Goal: Contribute content: Add original content to the website for others to see

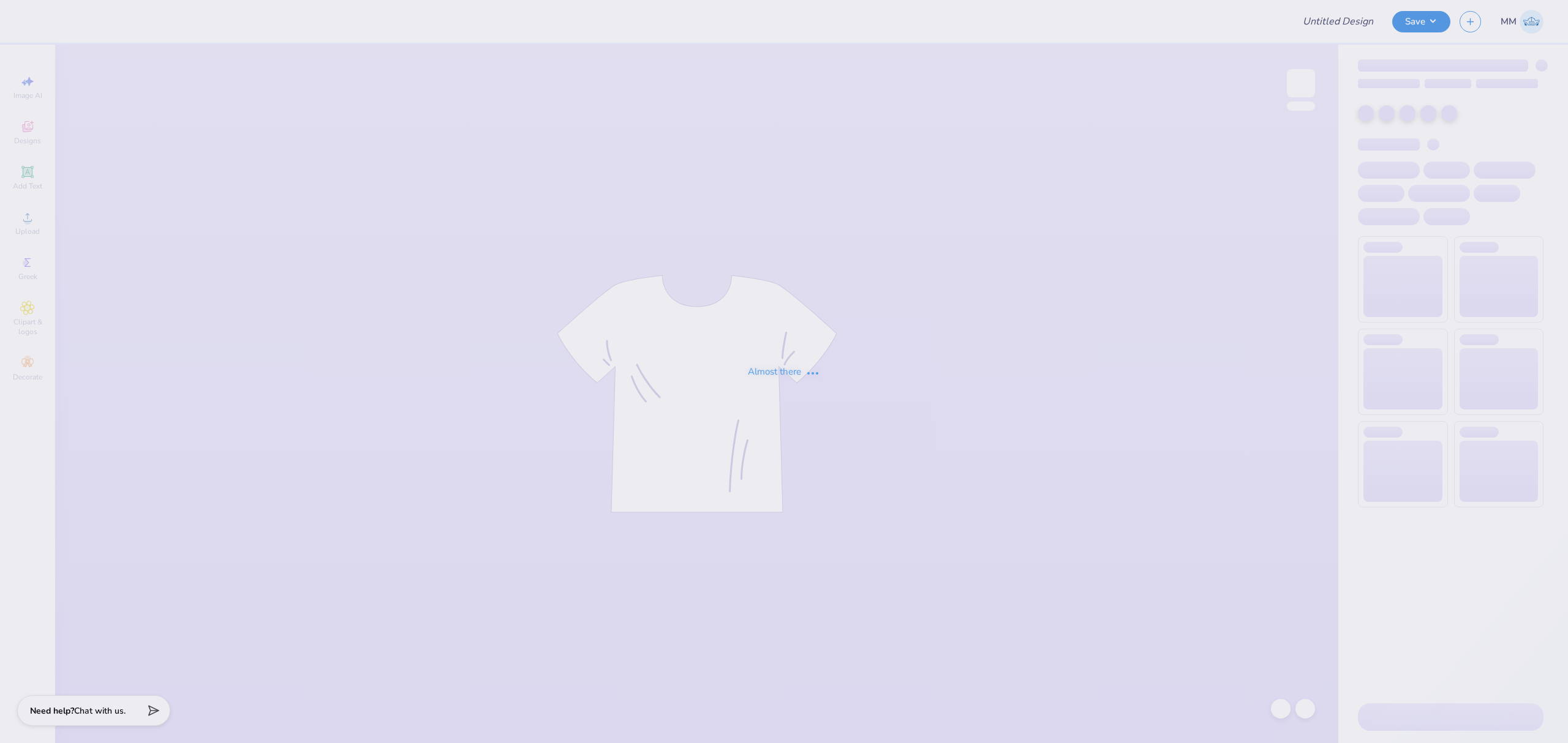
type input "Loretto Academy Merch 2025!"
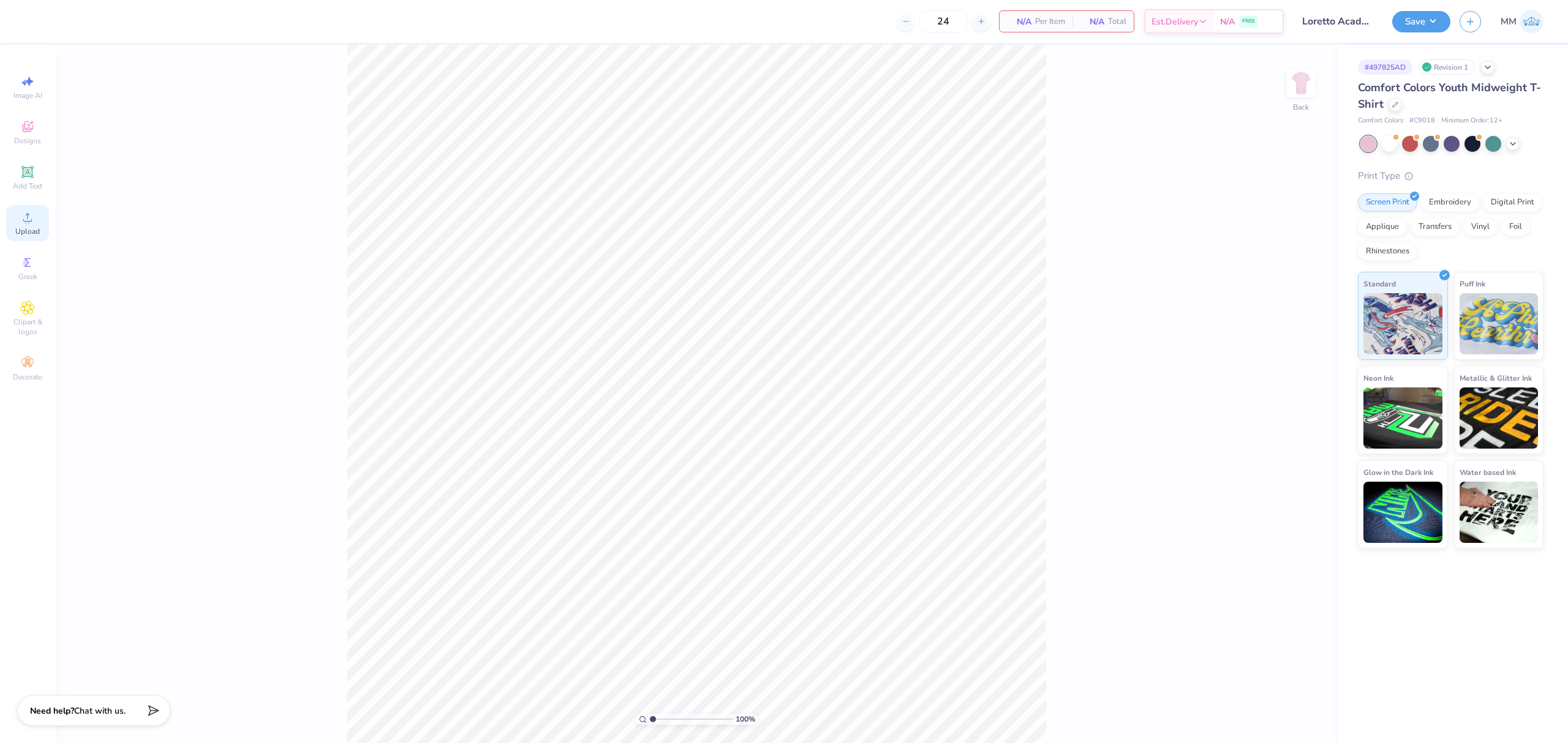
click at [35, 230] on span "Upload" at bounding box center [28, 231] width 25 height 10
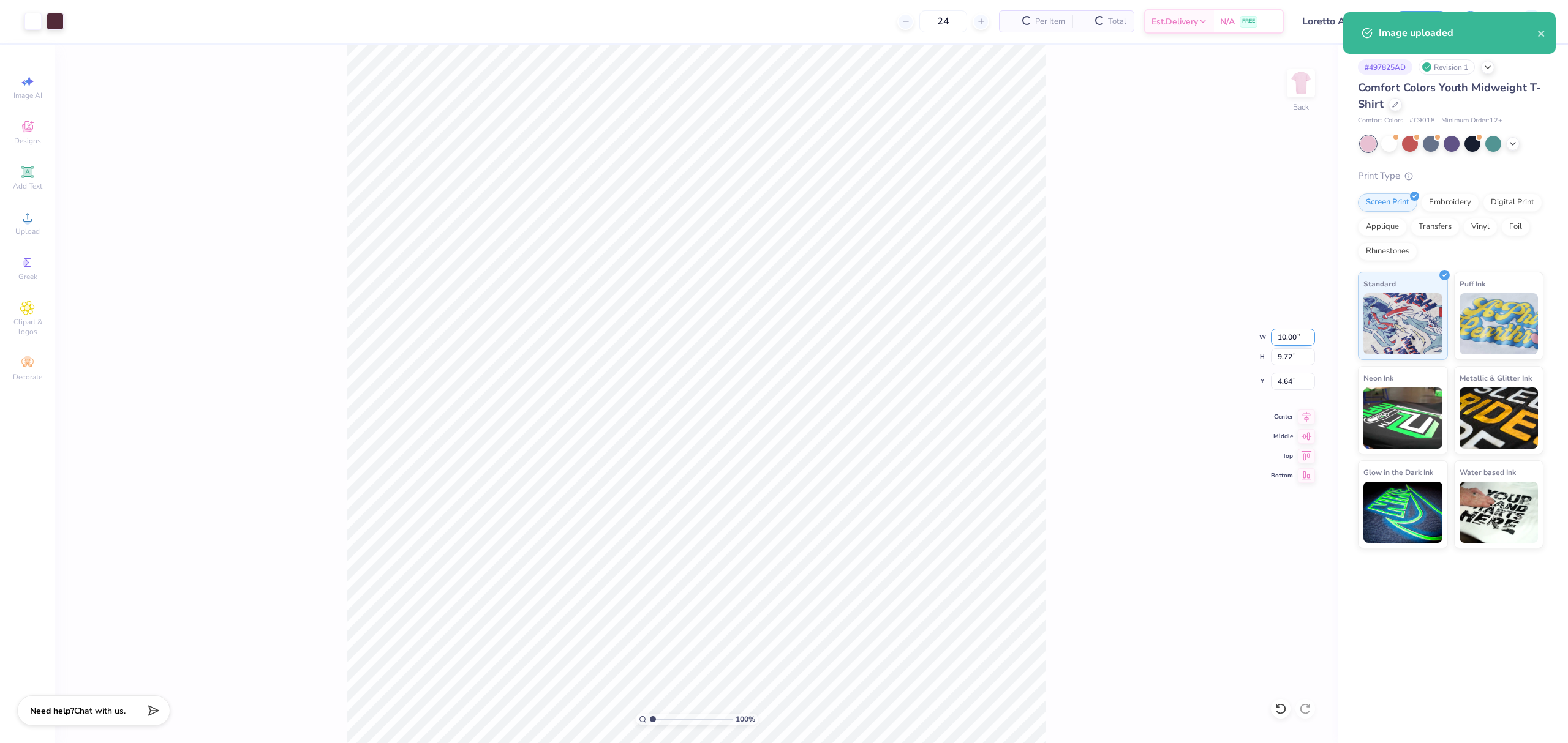
click at [1284, 334] on input "10.00" at bounding box center [1293, 337] width 44 height 17
type input "10.05"
type input "9.76"
type input "4.62"
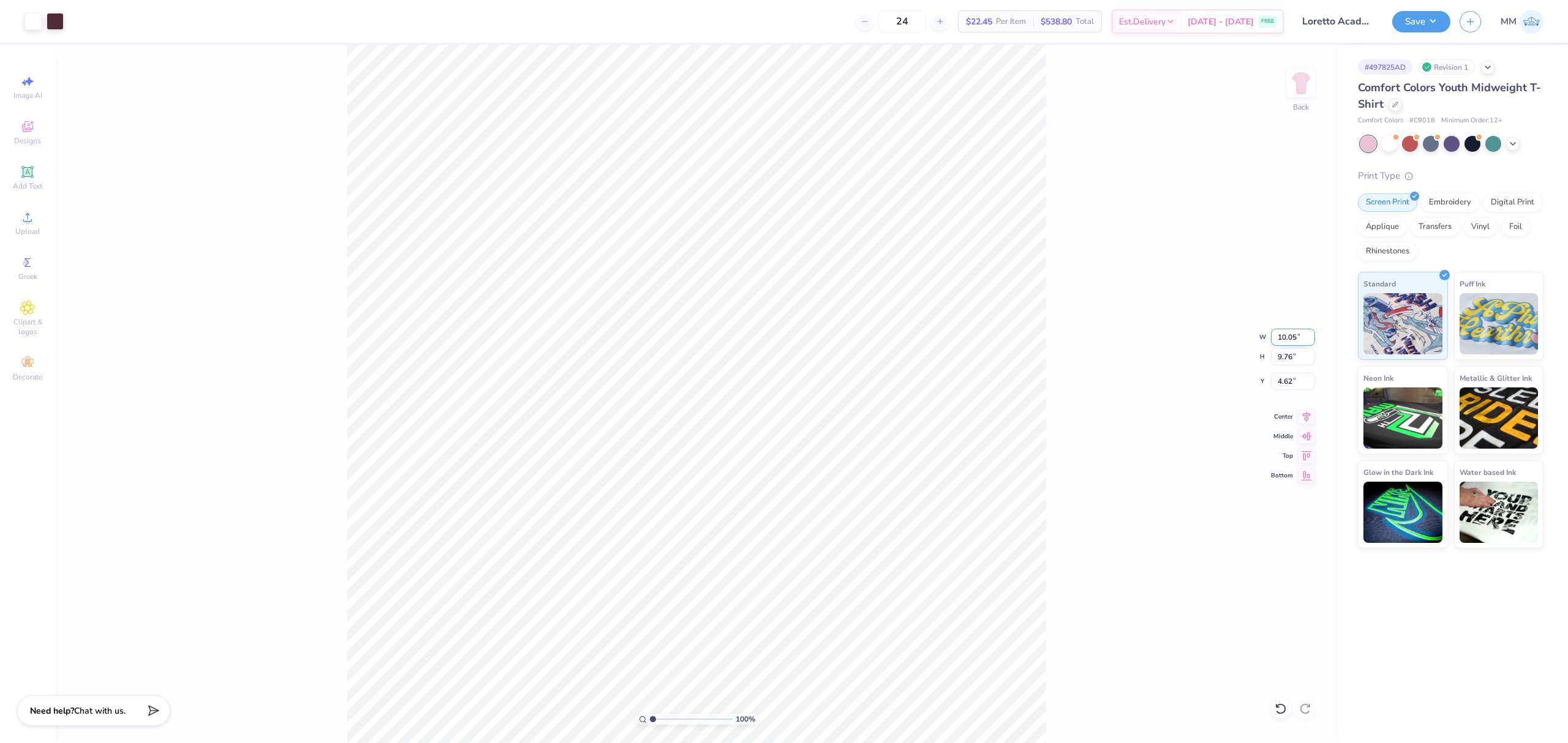
click at [1293, 336] on input "10.05" at bounding box center [1293, 337] width 44 height 17
type input "7.00"
type input "6.80"
click at [1289, 382] on input "6.10" at bounding box center [1293, 381] width 44 height 17
type input "2.00"
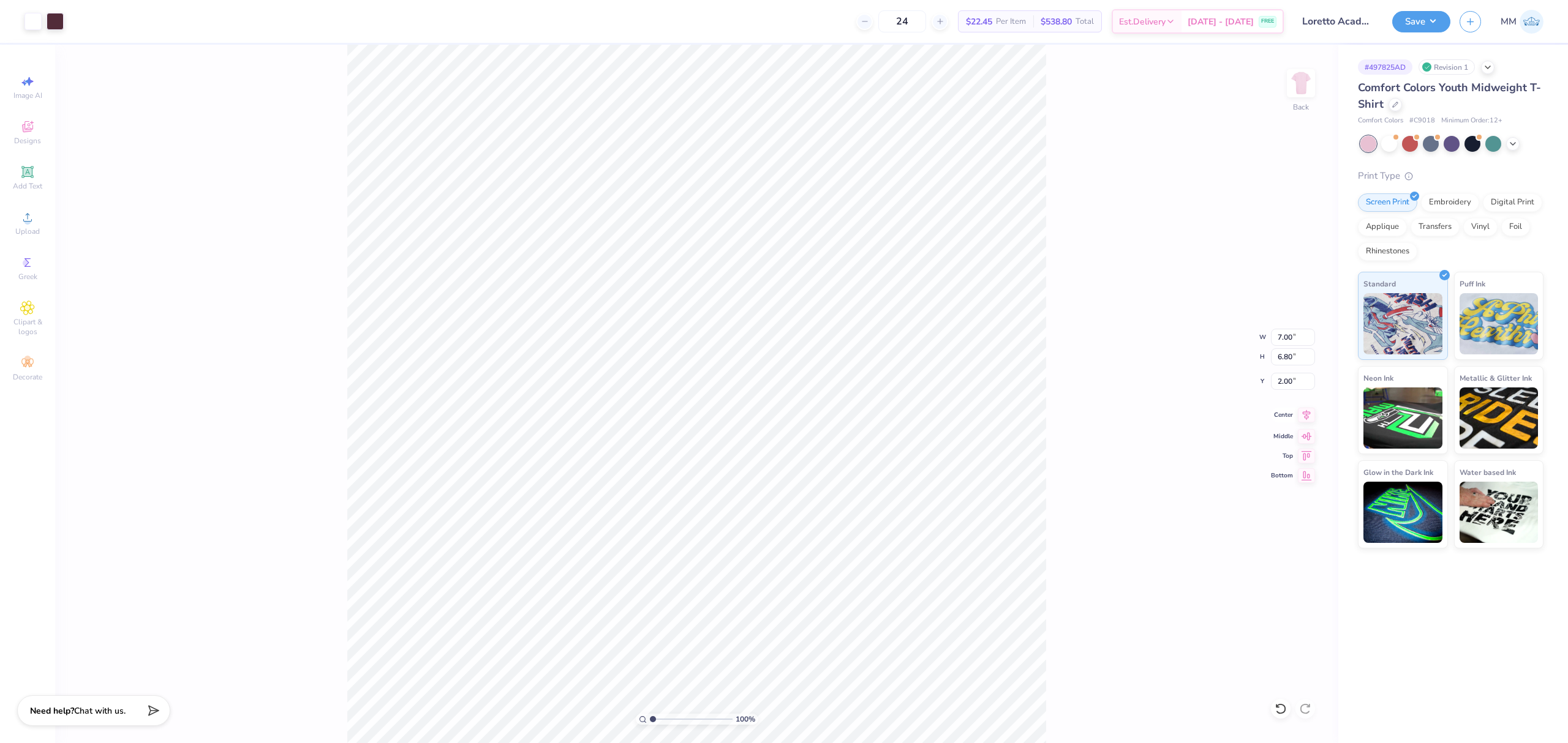
click at [1304, 419] on icon at bounding box center [1305, 415] width 17 height 15
click at [1073, 439] on div "100 % Back W 7.00 7.00 " H 6.80 6.80 " Y 2.00 2.00 " Center Middle Top Bottom" at bounding box center [696, 393] width 1283 height 699
click at [1073, 439] on div "100 % Back W 7.00 H 6.80 Y 2.00 Center Middle Top Bottom" at bounding box center [696, 393] width 1283 height 699
click at [32, 187] on span "Add Text" at bounding box center [28, 186] width 30 height 10
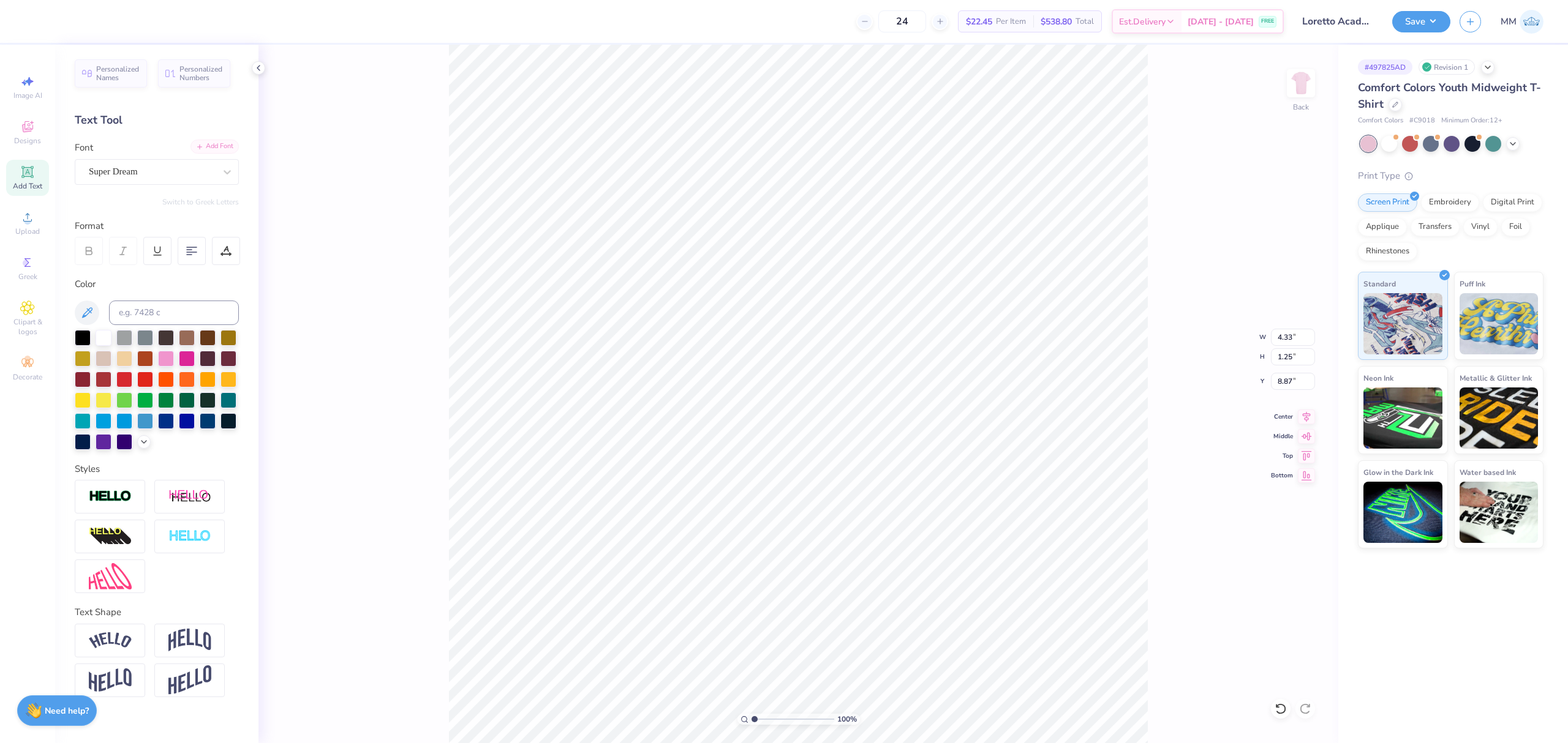
click at [214, 145] on div "Add Font" at bounding box center [214, 146] width 49 height 14
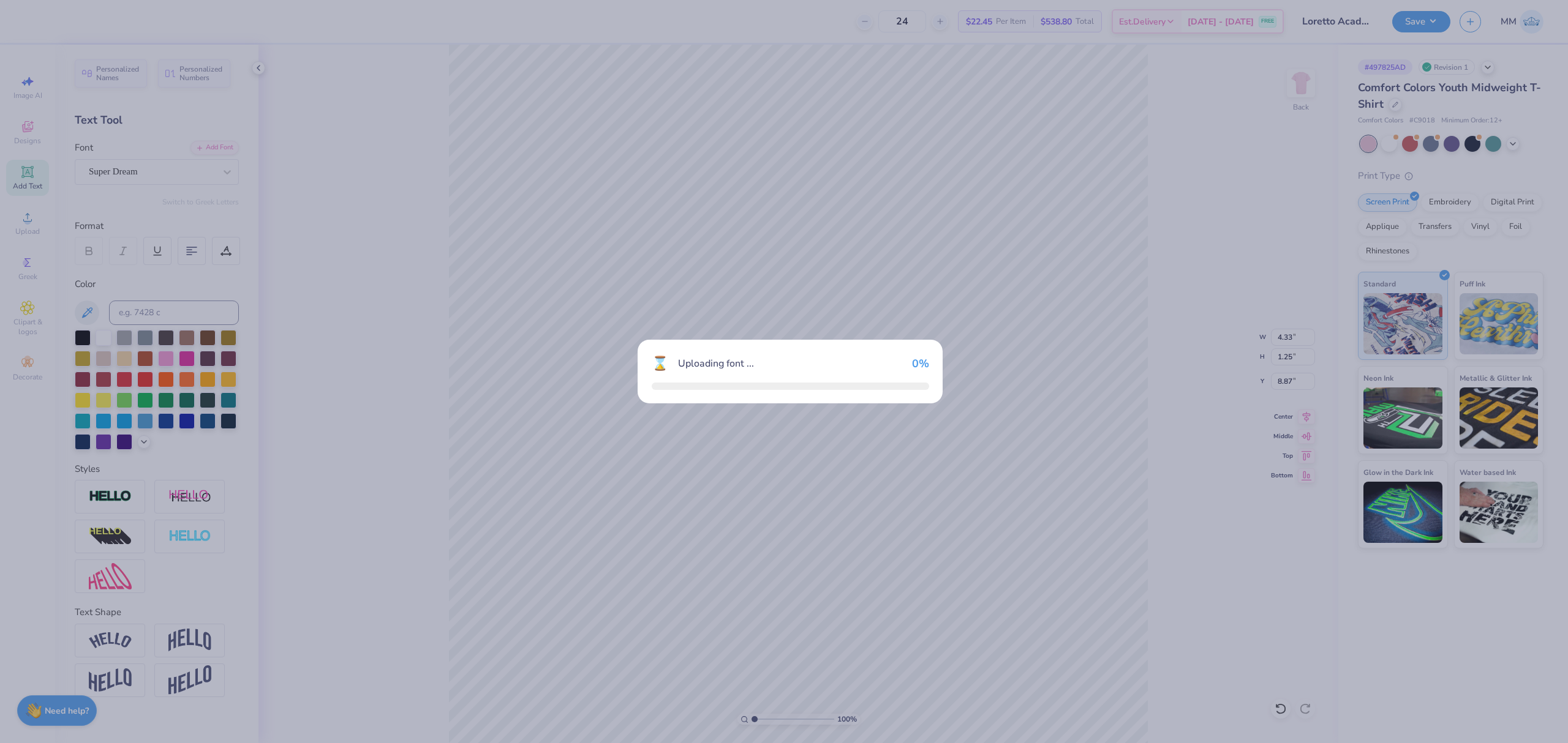
type input "3.51"
type input "1.27"
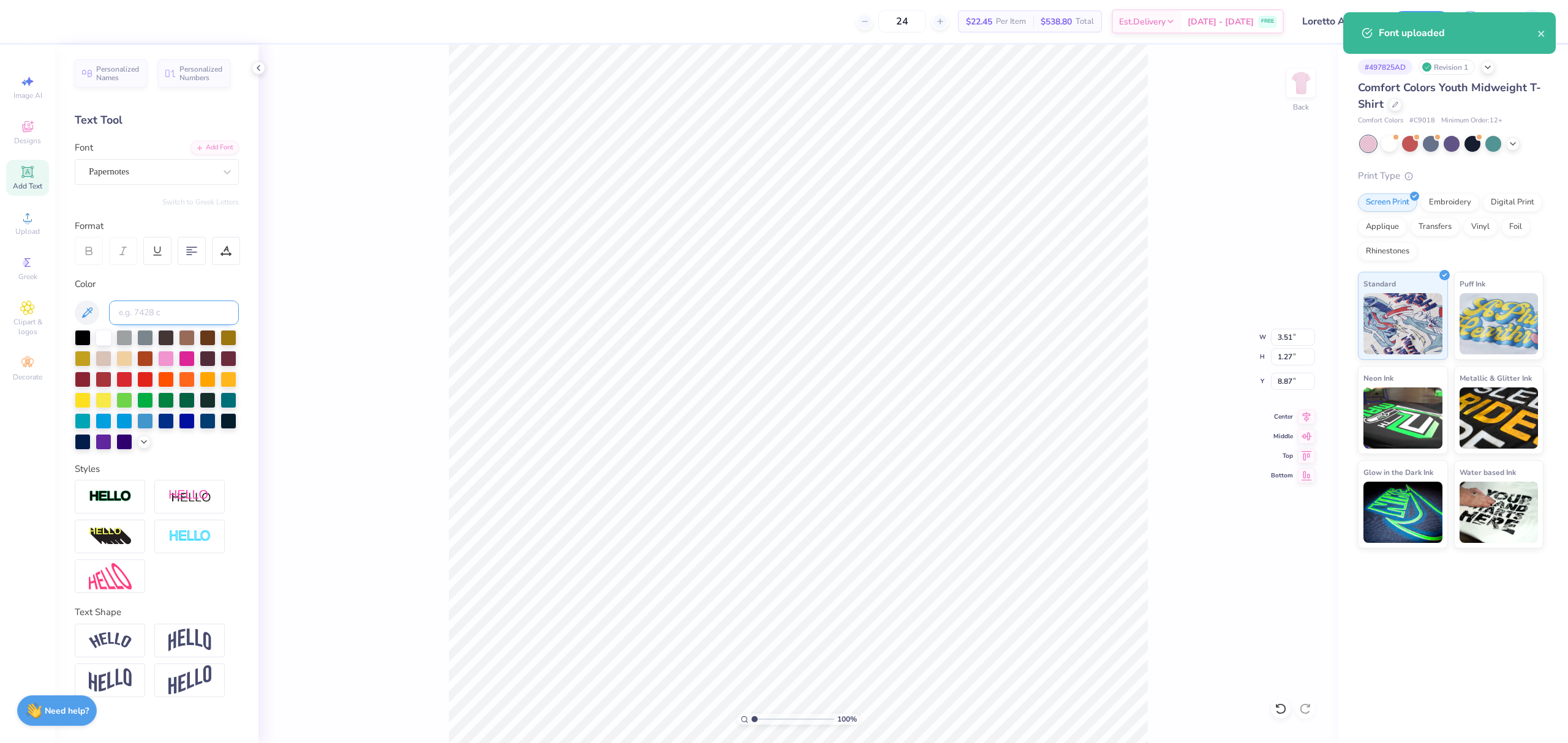
click at [152, 312] on input at bounding box center [174, 313] width 130 height 25
type input "7645"
type textarea "#LORETTOFOREVER"
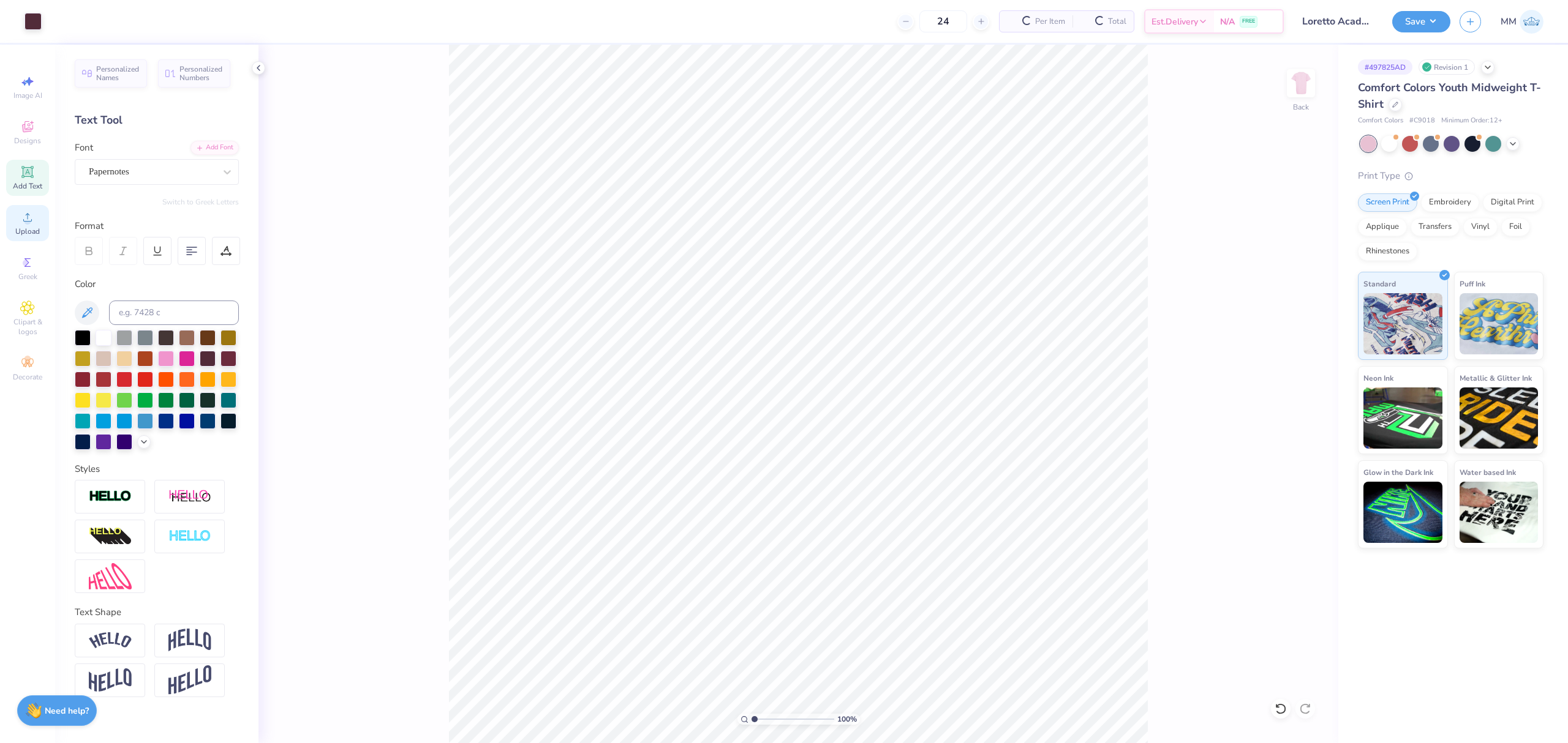
click at [21, 224] on icon at bounding box center [28, 217] width 15 height 15
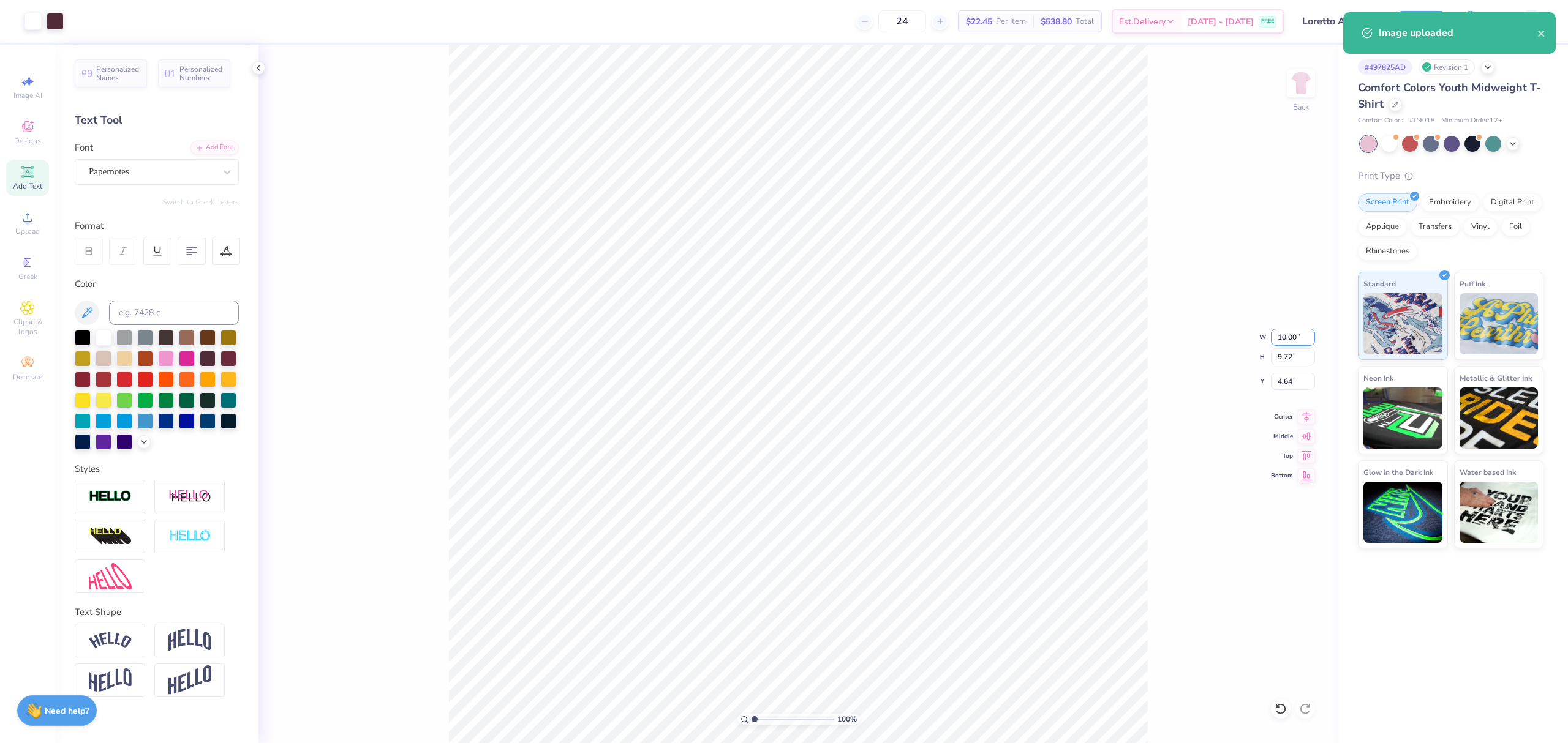
click at [1288, 331] on input "10.00" at bounding box center [1293, 337] width 44 height 17
type input "7.00"
type input "6.80"
click at [1294, 379] on input "6.10" at bounding box center [1293, 381] width 44 height 17
type input "2.00"
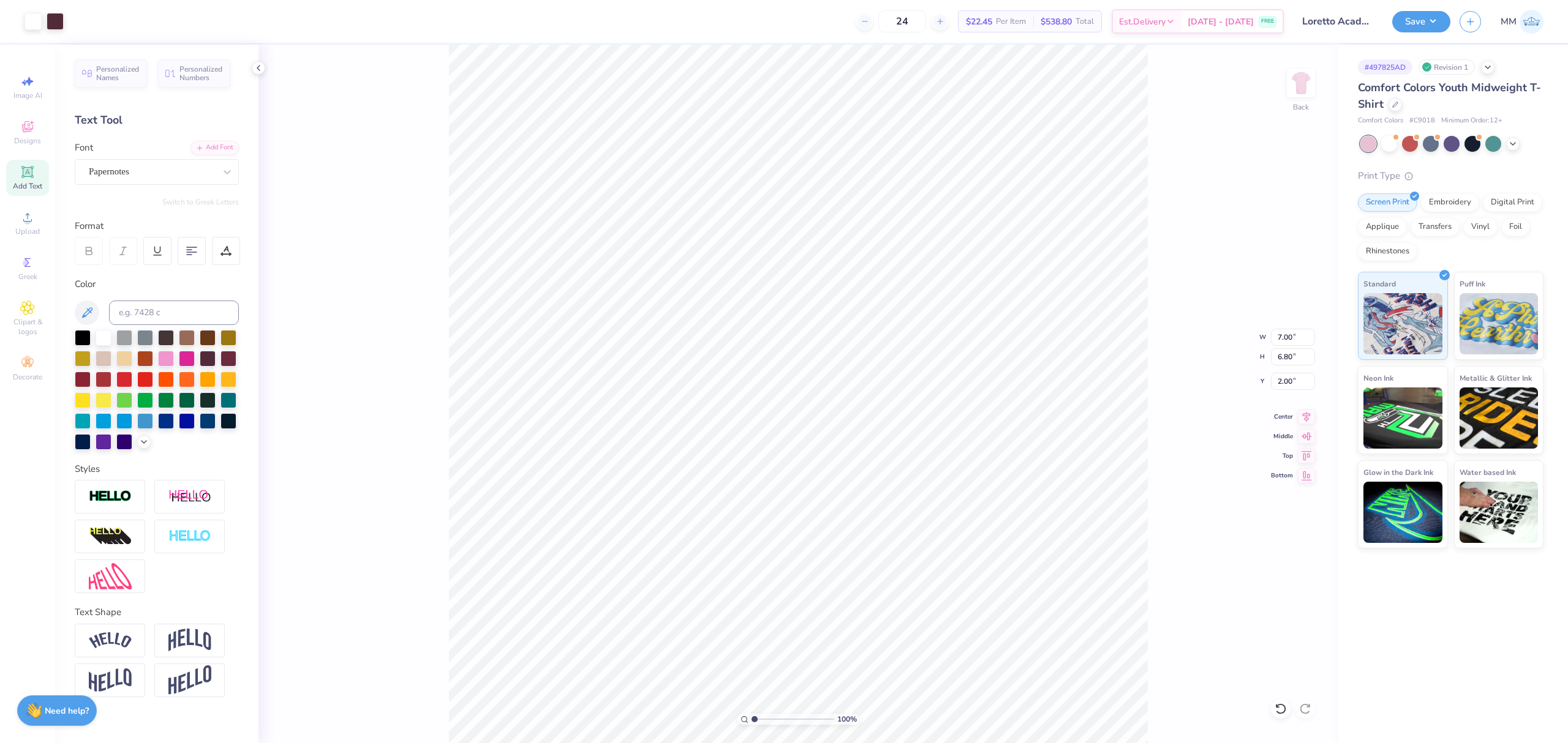
type input "10.00"
type input "1.03"
type input "8.99"
type input "3.63"
type input "0.37"
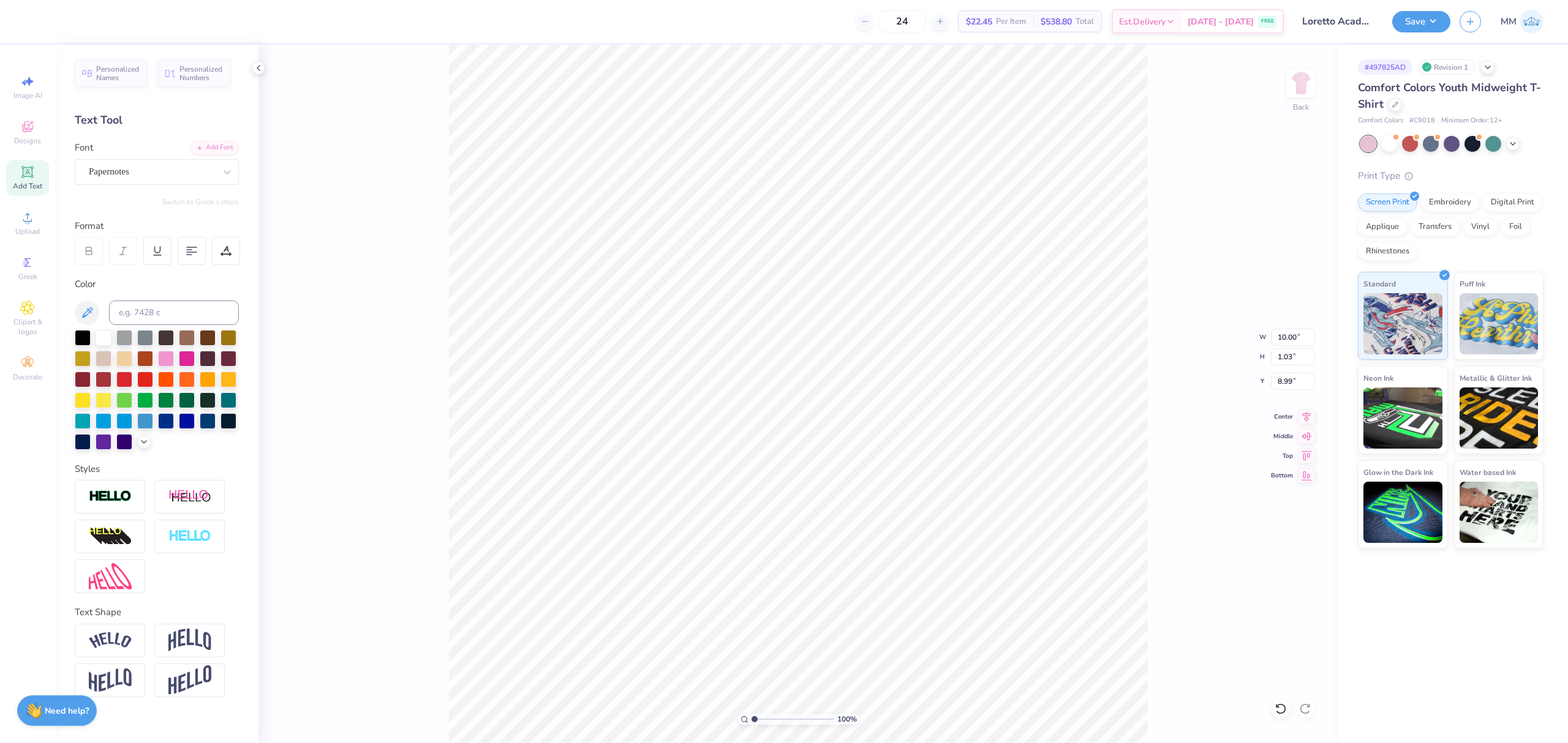
type input "9.64"
click at [1304, 420] on icon at bounding box center [1305, 415] width 17 height 15
drag, startPoint x: 761, startPoint y: 718, endPoint x: 774, endPoint y: 716, distance: 13.2
click at [773, 717] on input "range" at bounding box center [793, 718] width 82 height 11
type input "3.32"
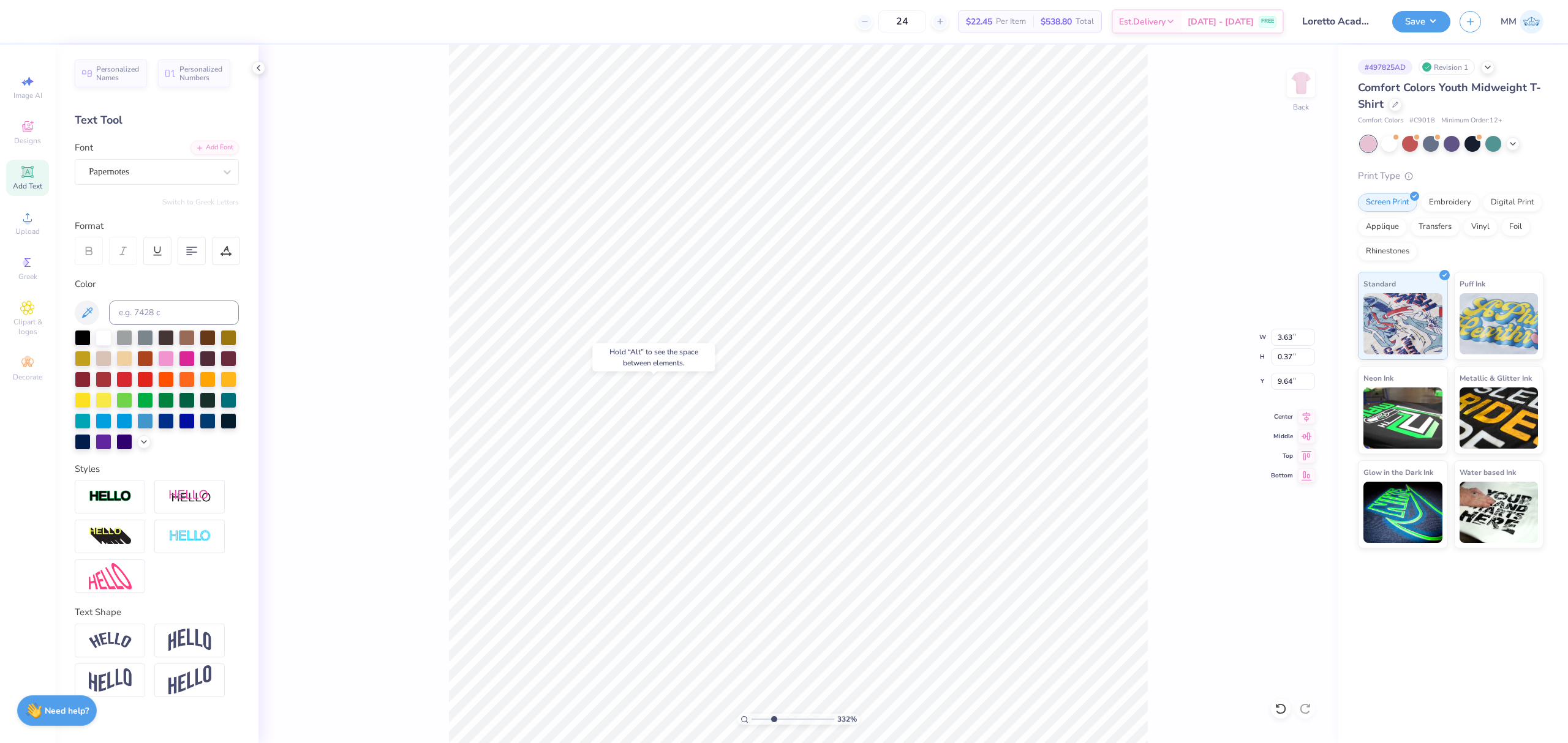
type input "8.70"
type input "3.71"
type input "0.38"
type input "8.80"
click at [1305, 424] on div "332 % Back W 3.71 3.71 " H 0.38 0.38 " Y 8.80 8.80 " Center Middle Top Bottom" at bounding box center [798, 393] width 1080 height 699
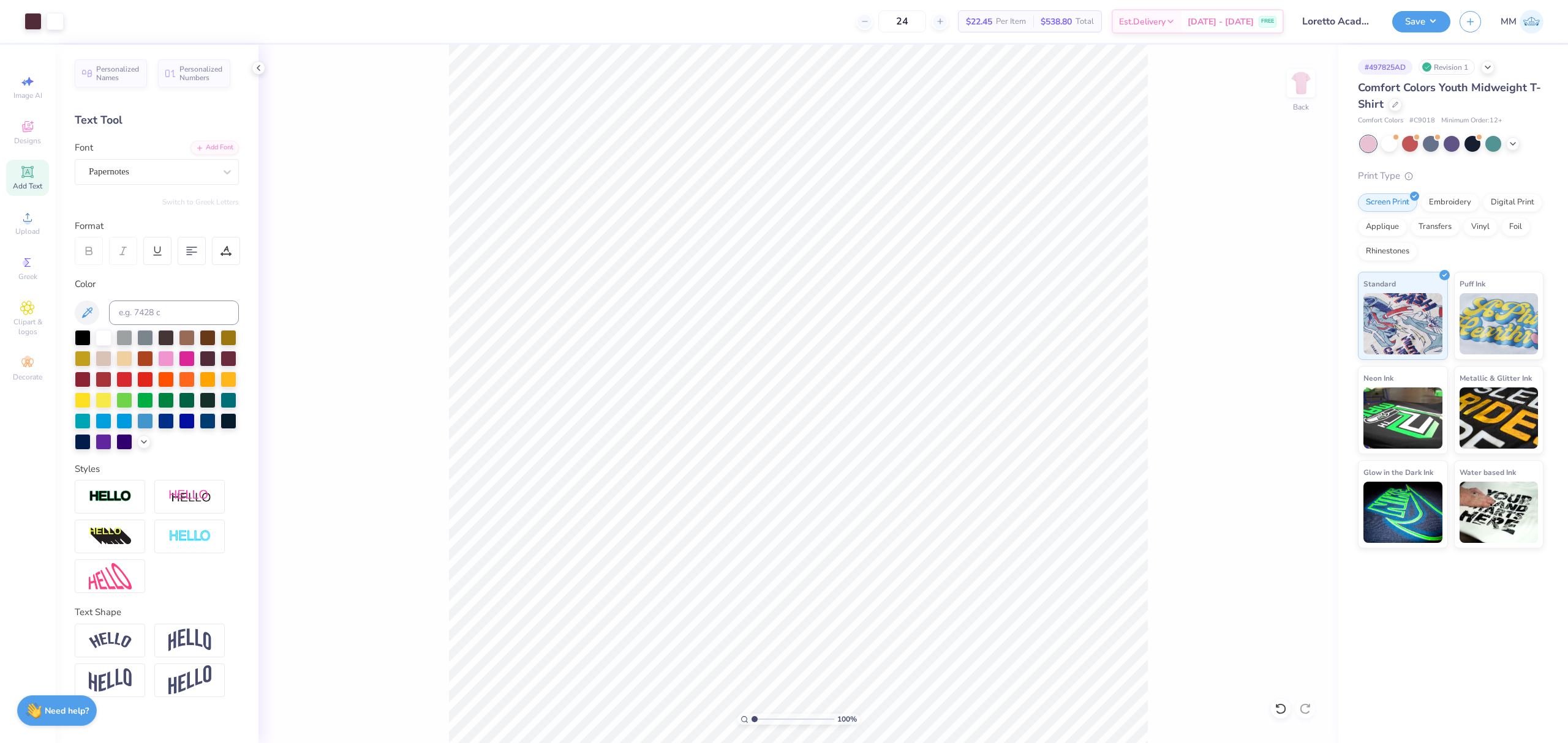
drag, startPoint x: 775, startPoint y: 718, endPoint x: 682, endPoint y: 709, distance: 93.4
type input "1"
click at [751, 713] on input "range" at bounding box center [793, 718] width 82 height 11
drag, startPoint x: 1307, startPoint y: 407, endPoint x: 1307, endPoint y: 415, distance: 8.0
click at [1306, 407] on div "100 % Back W 7.00 7.00 " H 7.18 7.18 " Y 2.00 2.00 " Center Middle Top Bottom" at bounding box center [798, 393] width 1080 height 699
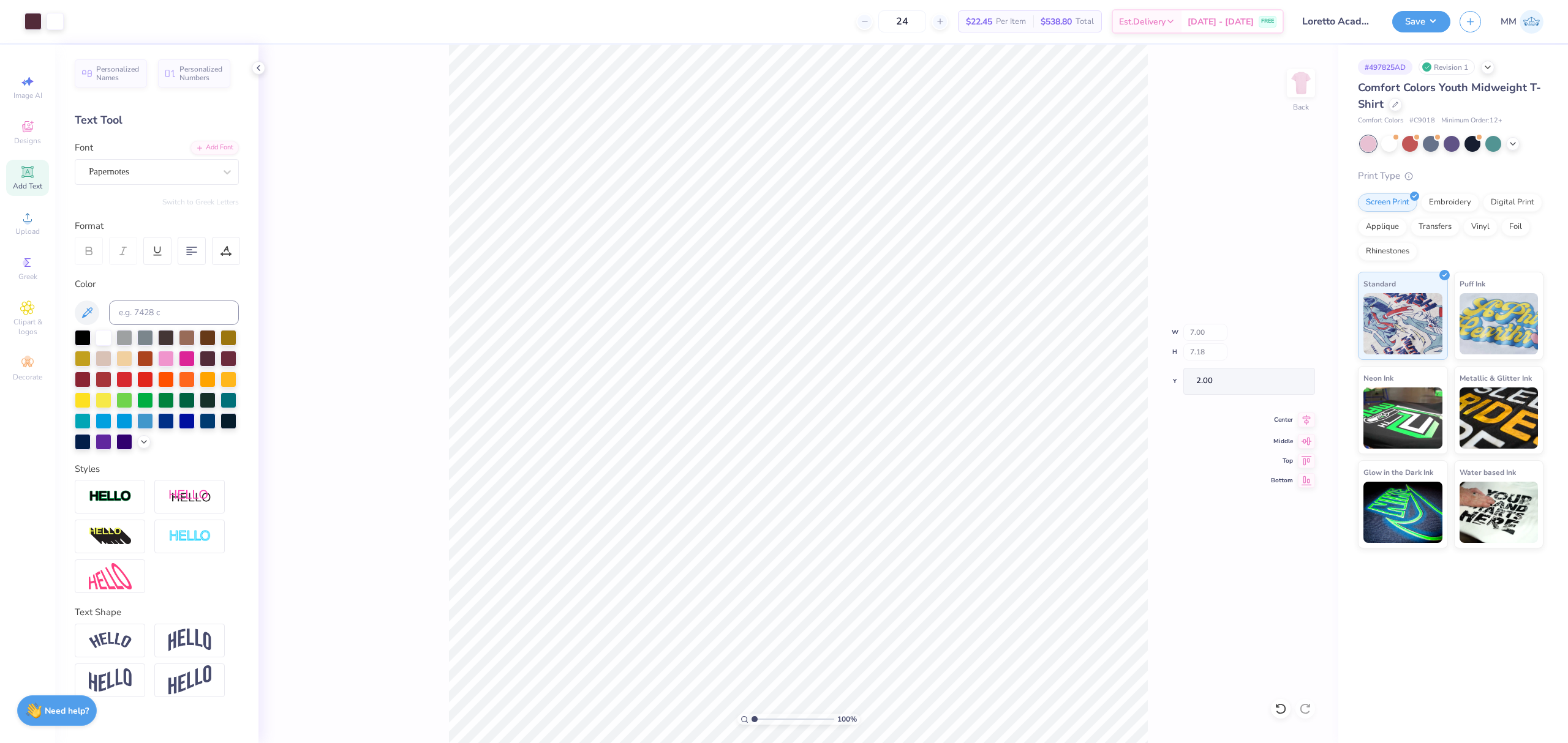
click at [1308, 417] on div "100 % Back W 7.00 H 7.18 Y 2.00 Center Middle Top Bottom" at bounding box center [798, 393] width 1080 height 699
click at [1312, 419] on icon at bounding box center [1305, 415] width 17 height 15
click at [1305, 419] on icon at bounding box center [1306, 415] width 8 height 11
click at [1300, 415] on icon at bounding box center [1305, 415] width 17 height 15
click at [1426, 11] on button "Save" at bounding box center [1421, 20] width 58 height 21
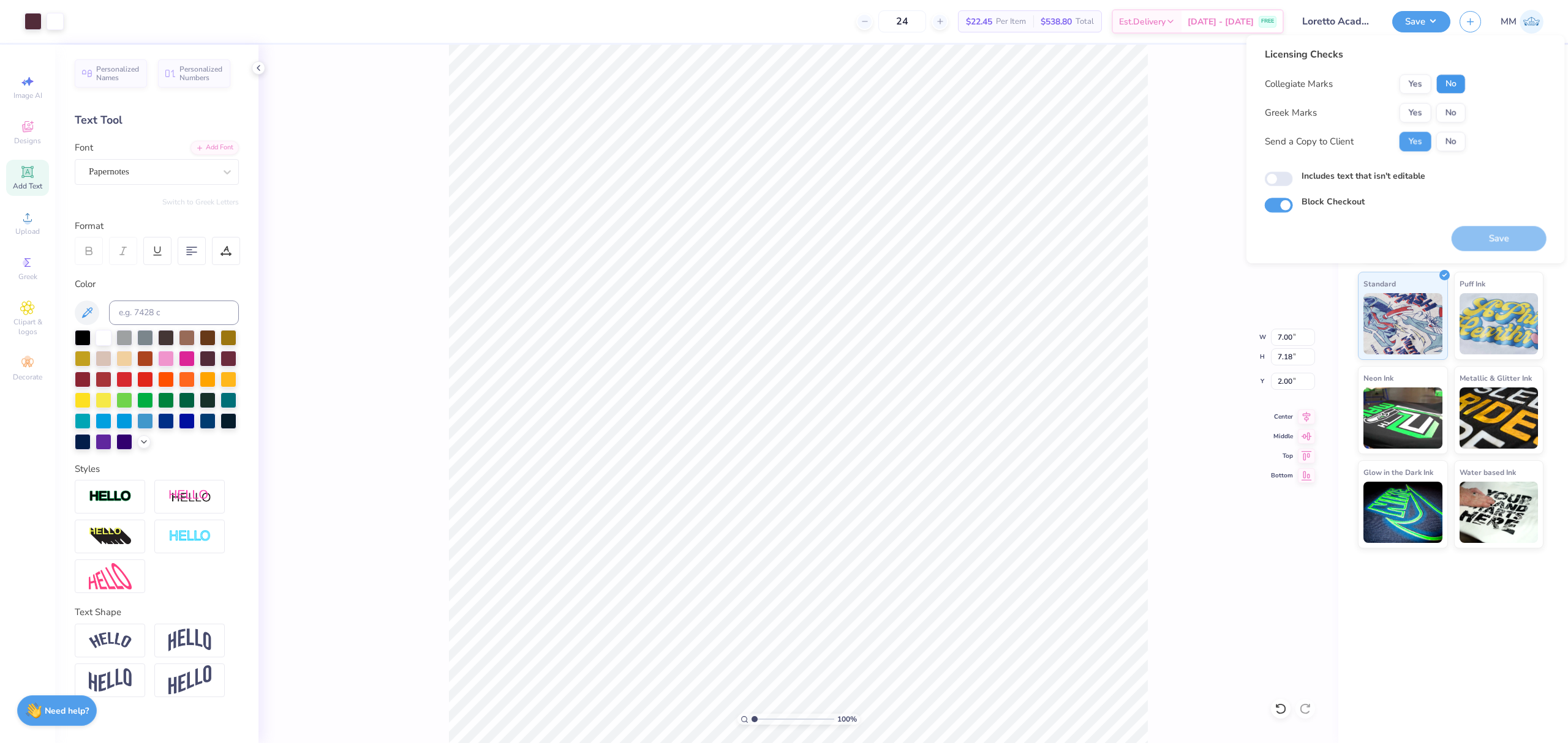
click at [1450, 80] on button "No" at bounding box center [1451, 84] width 30 height 20
click at [1453, 109] on button "No" at bounding box center [1451, 113] width 30 height 20
click at [1340, 181] on label "Includes text that isn't editable" at bounding box center [1363, 176] width 123 height 13
click at [1293, 181] on input "Includes text that isn't editable" at bounding box center [1278, 179] width 28 height 15
checkbox input "true"
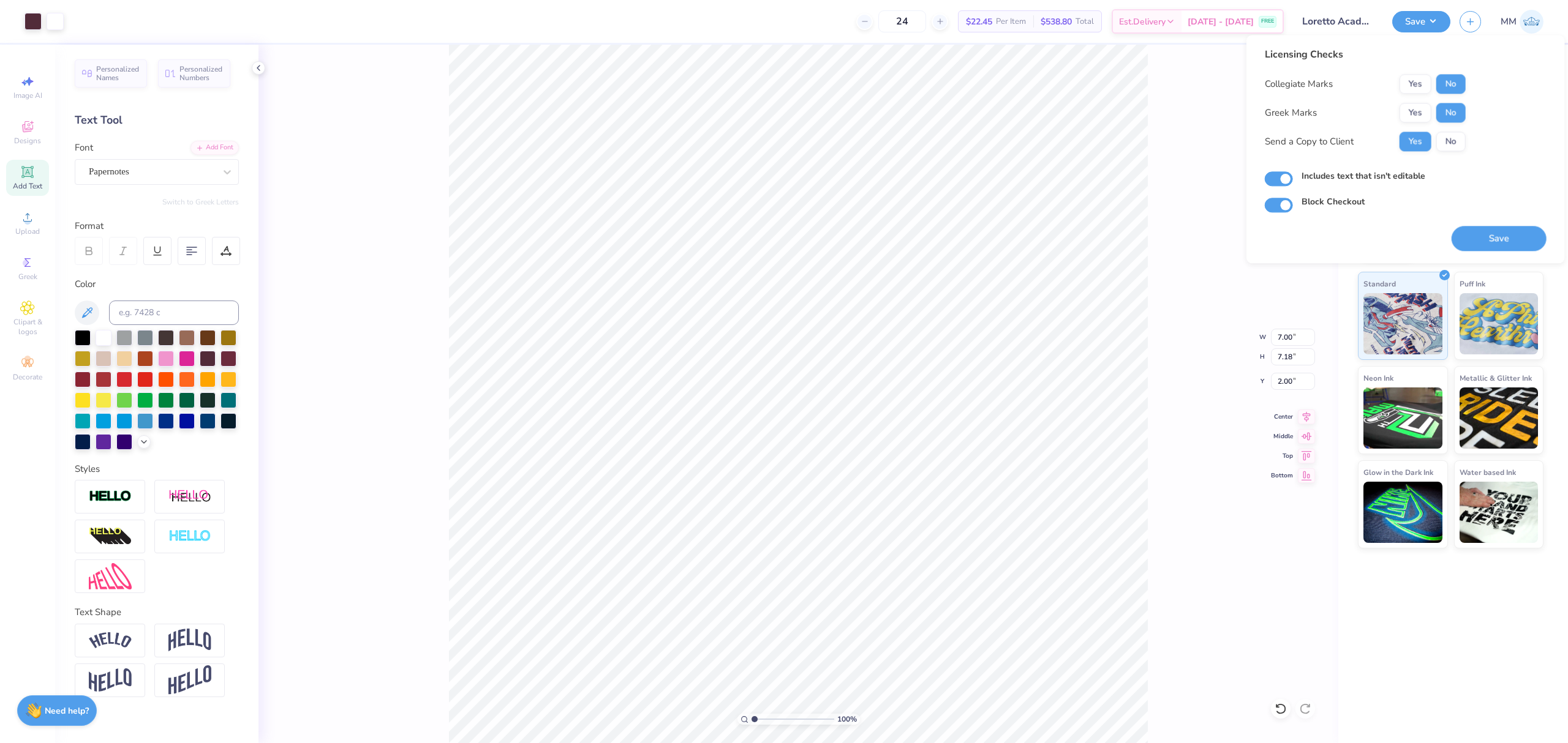
click at [1476, 233] on button "Save" at bounding box center [1498, 239] width 95 height 26
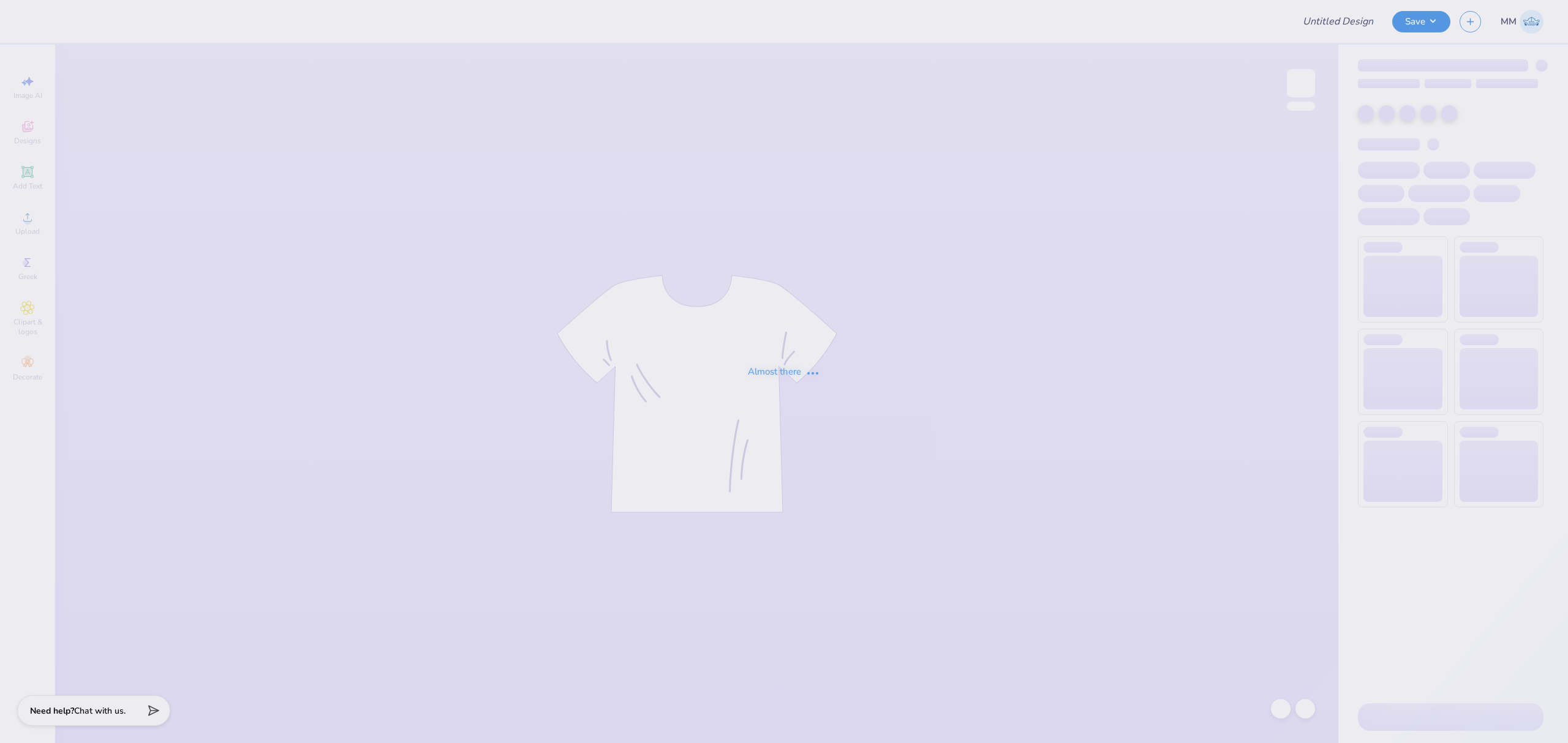
type input "Merch for Parents Weekend!"
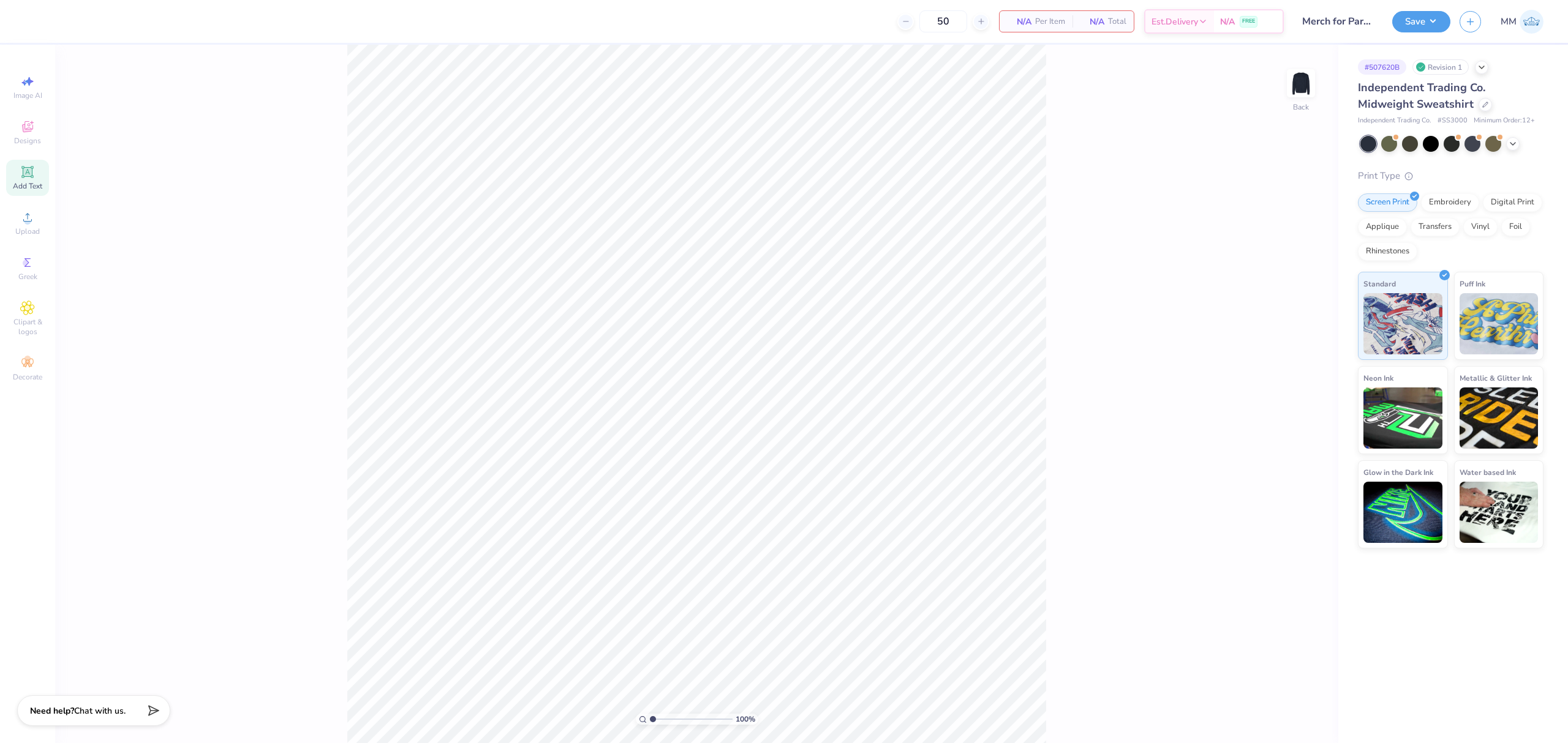
click at [23, 183] on span "Add Text" at bounding box center [28, 186] width 30 height 10
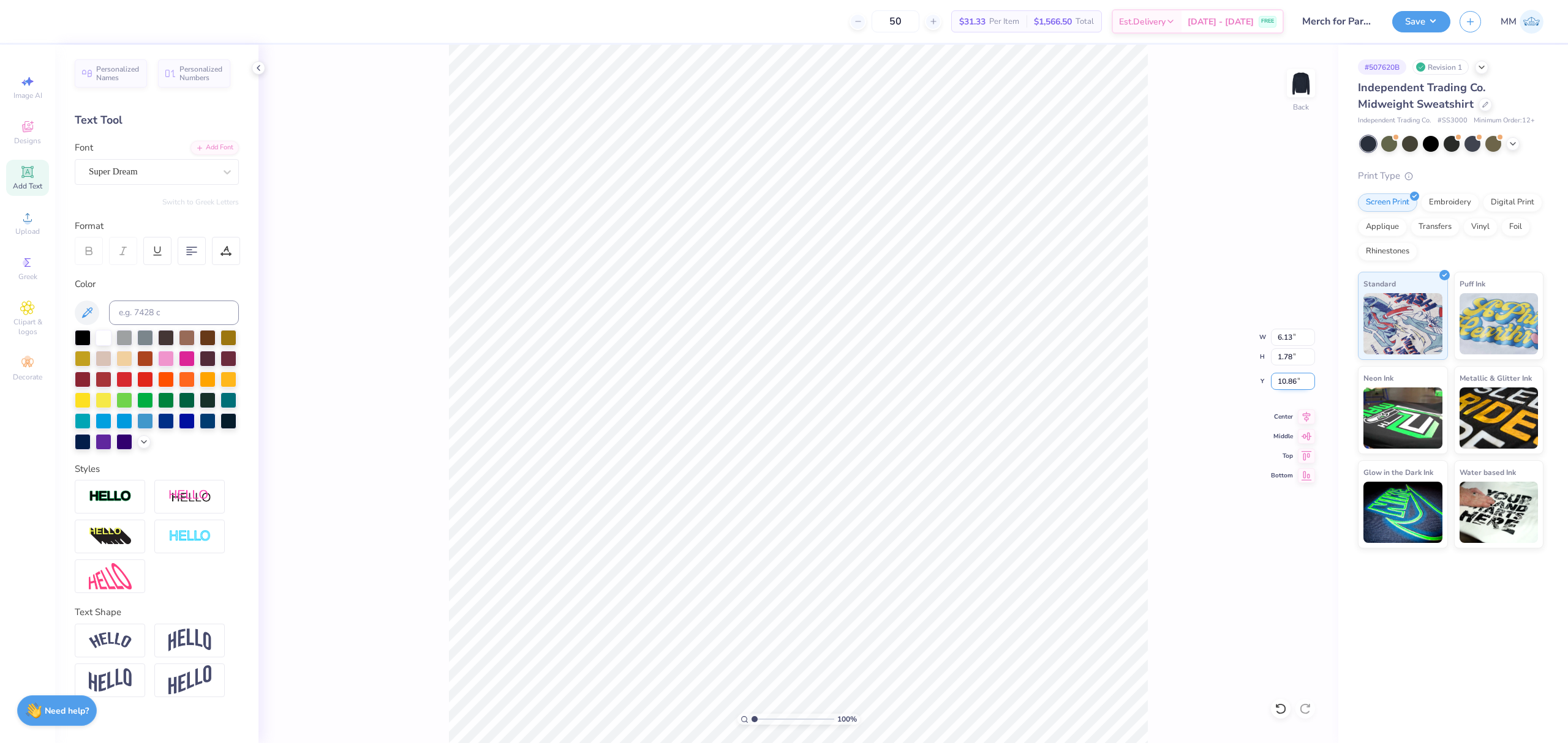
click at [1282, 379] on input "10.86" at bounding box center [1293, 381] width 44 height 17
type input "3.00"
